Goal: Transaction & Acquisition: Purchase product/service

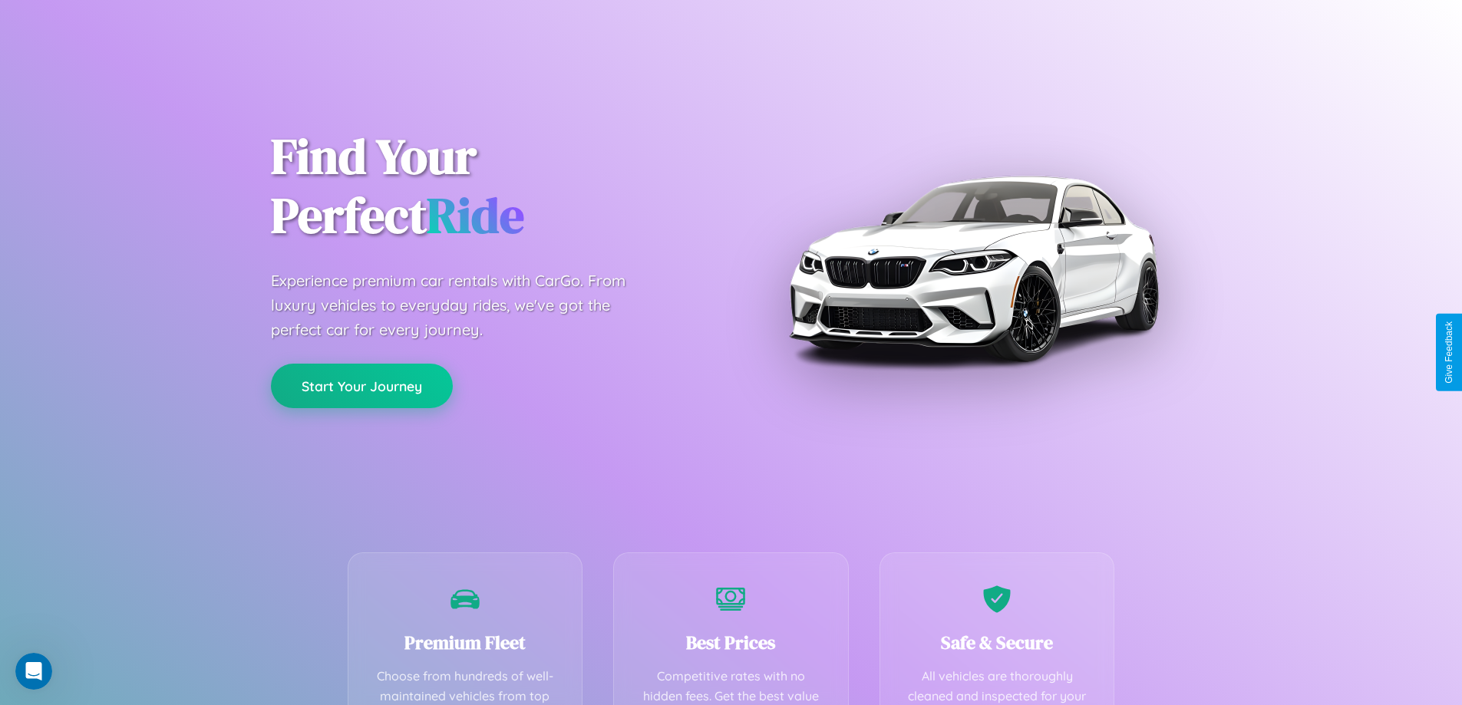
click at [362, 386] on button "Start Your Journey" at bounding box center [362, 386] width 182 height 45
click at [362, 385] on button "Start Your Journey" at bounding box center [362, 386] width 182 height 45
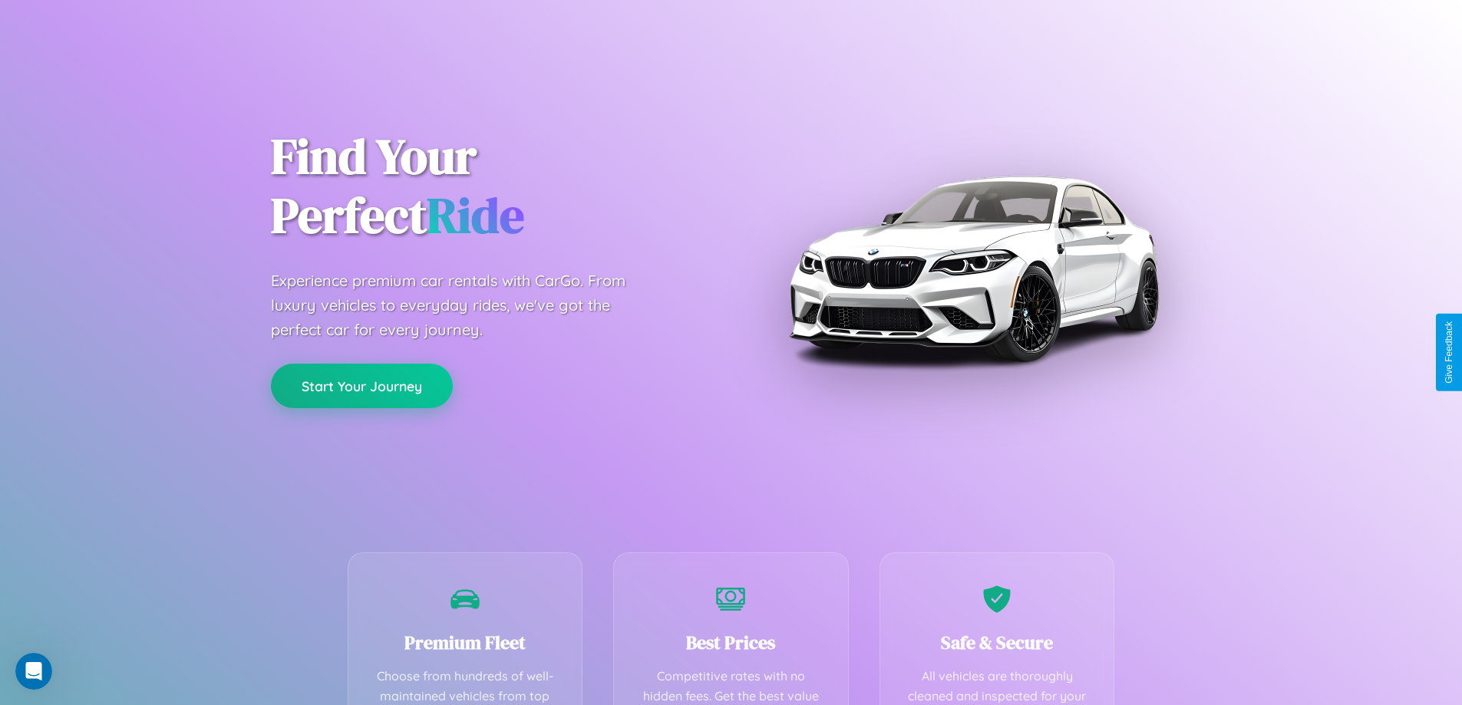
click at [362, 385] on button "Start Your Journey" at bounding box center [362, 386] width 182 height 45
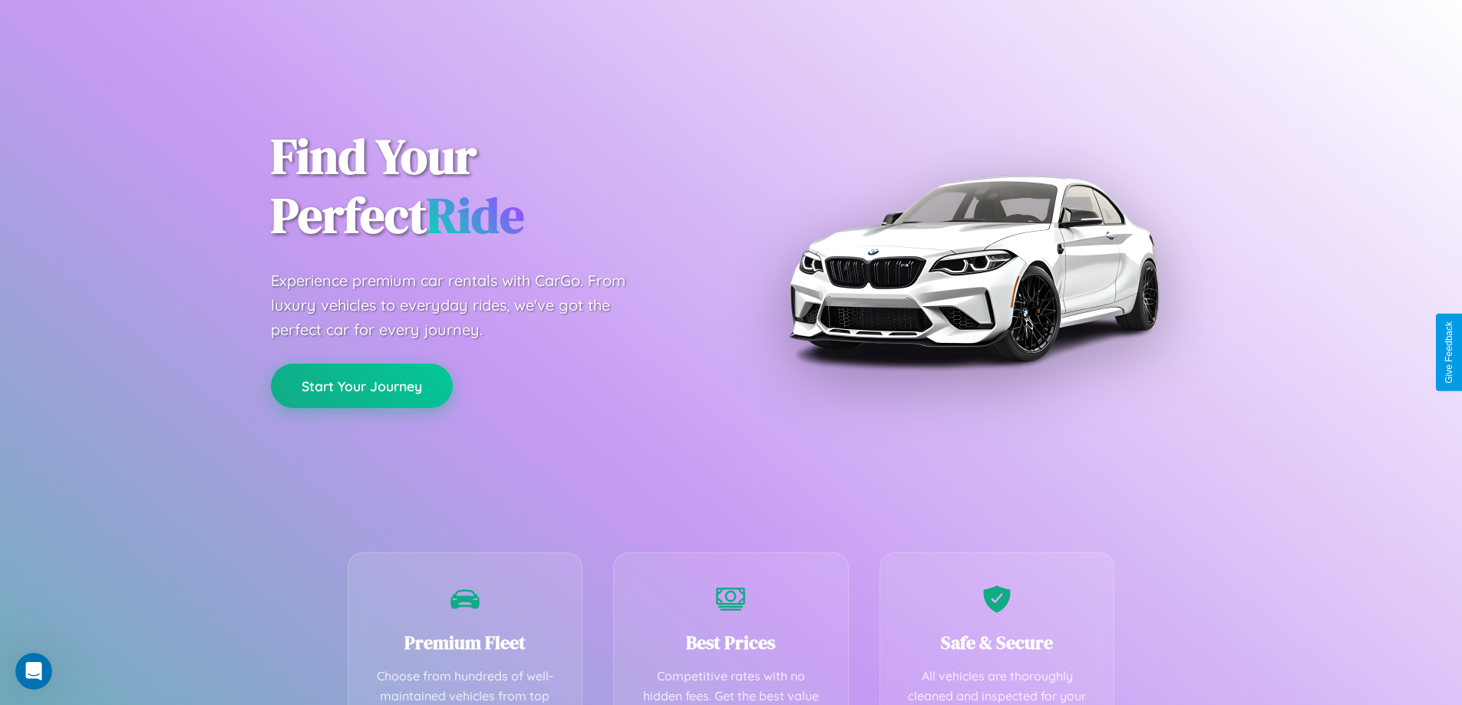
click at [362, 385] on button "Start Your Journey" at bounding box center [362, 386] width 182 height 45
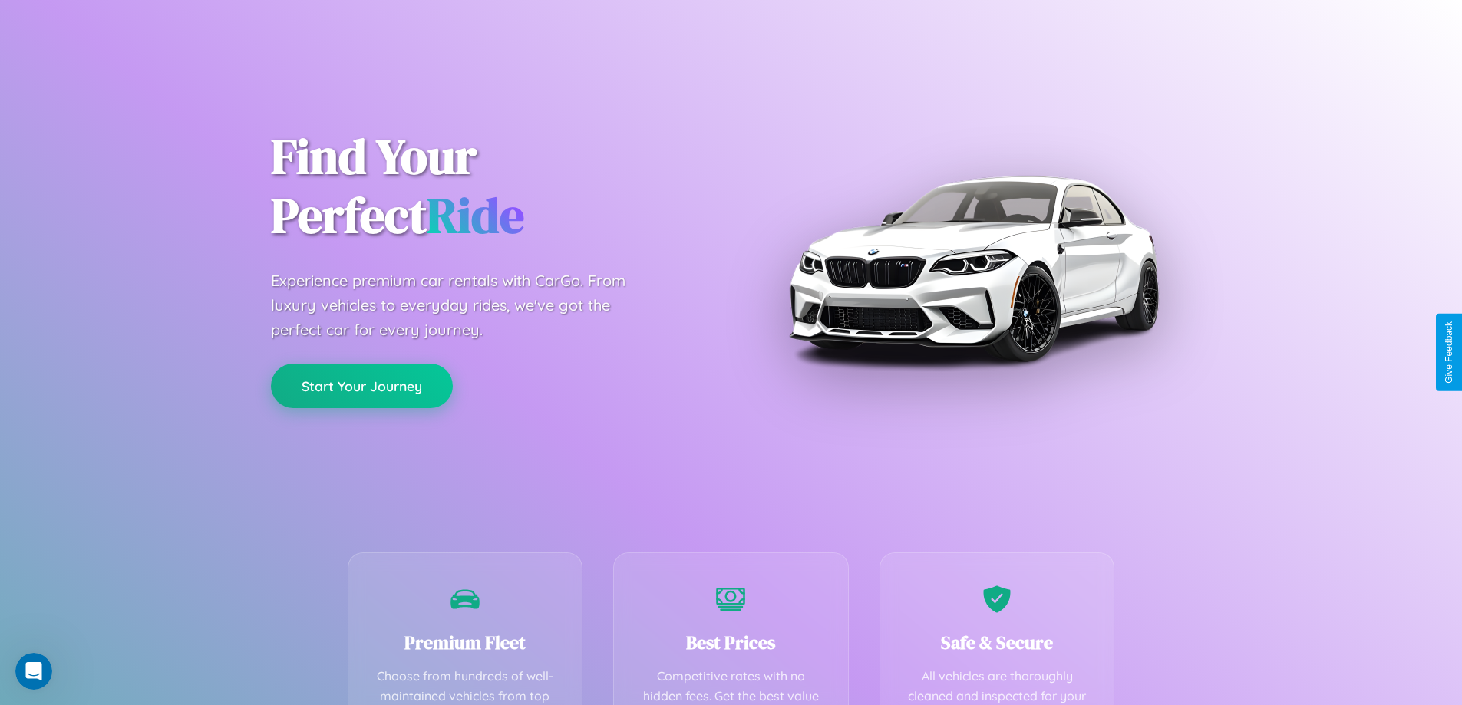
click at [362, 385] on button "Start Your Journey" at bounding box center [362, 386] width 182 height 45
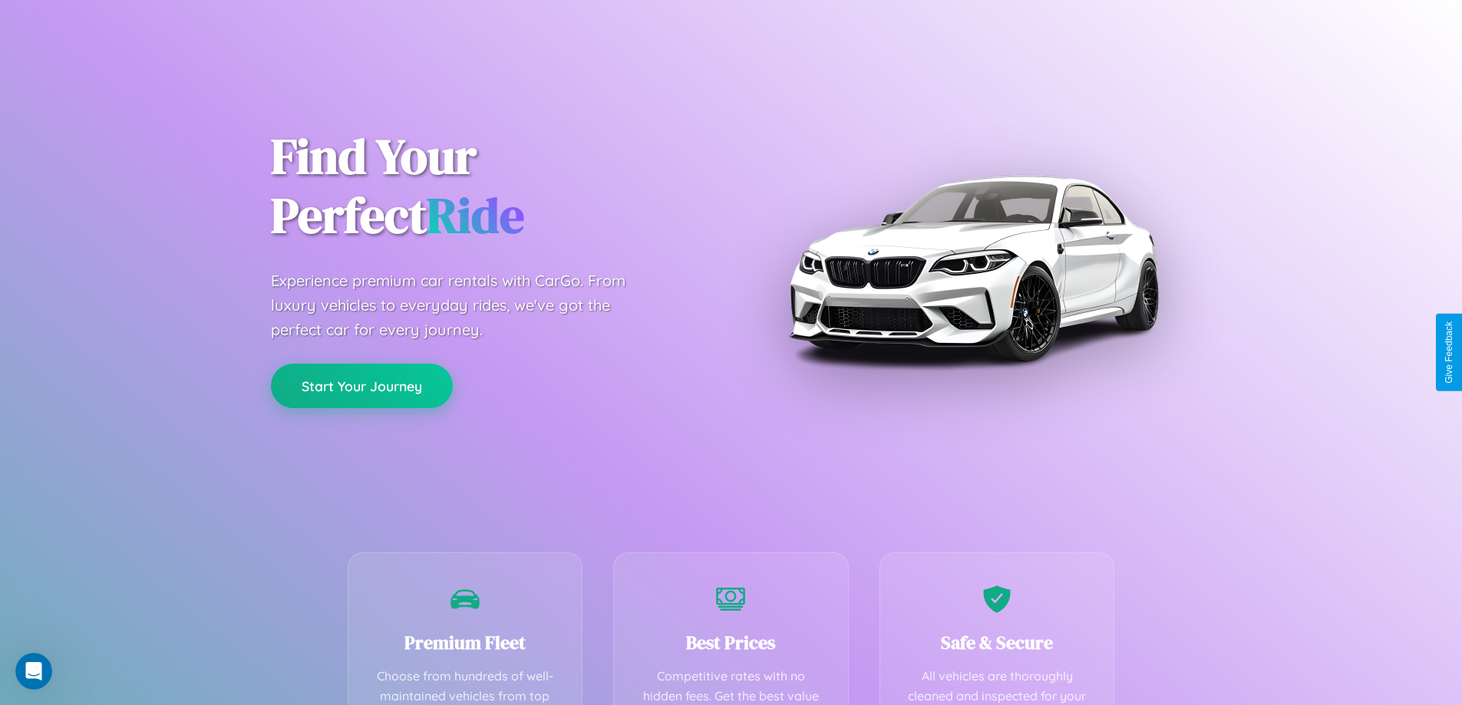
click at [362, 385] on button "Start Your Journey" at bounding box center [362, 386] width 182 height 45
